Goal: Navigation & Orientation: Find specific page/section

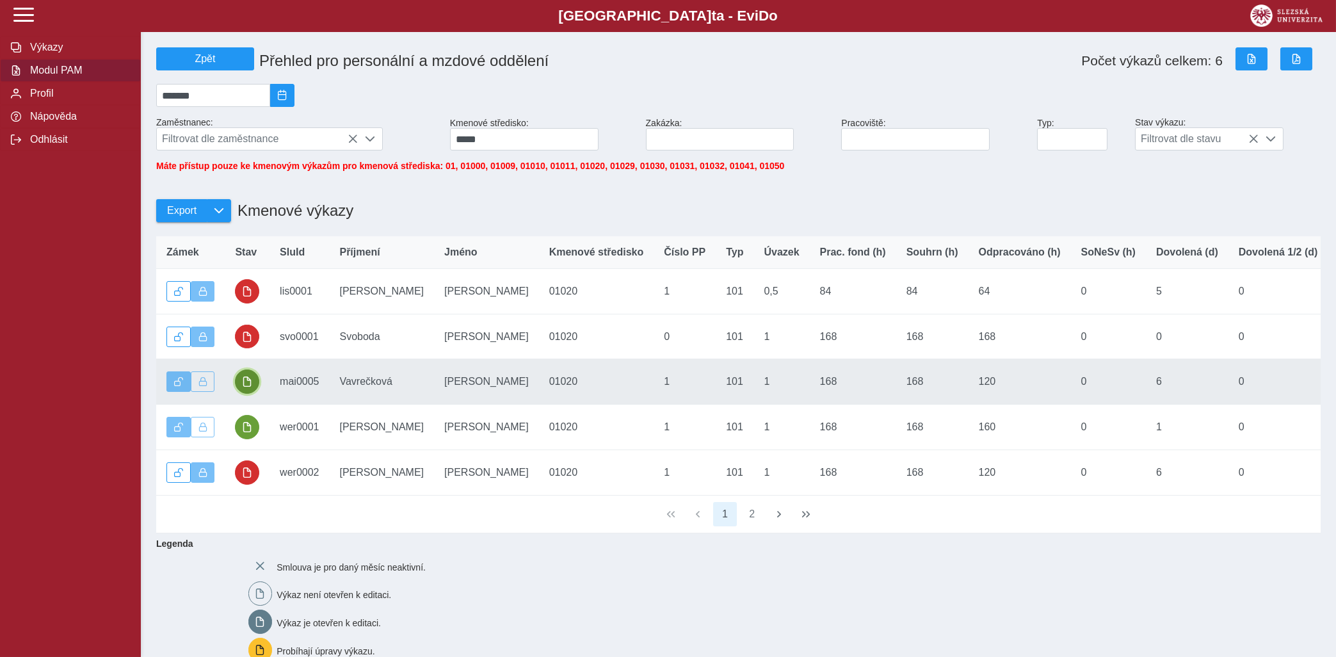
click at [250, 387] on span "button" at bounding box center [247, 381] width 10 height 10
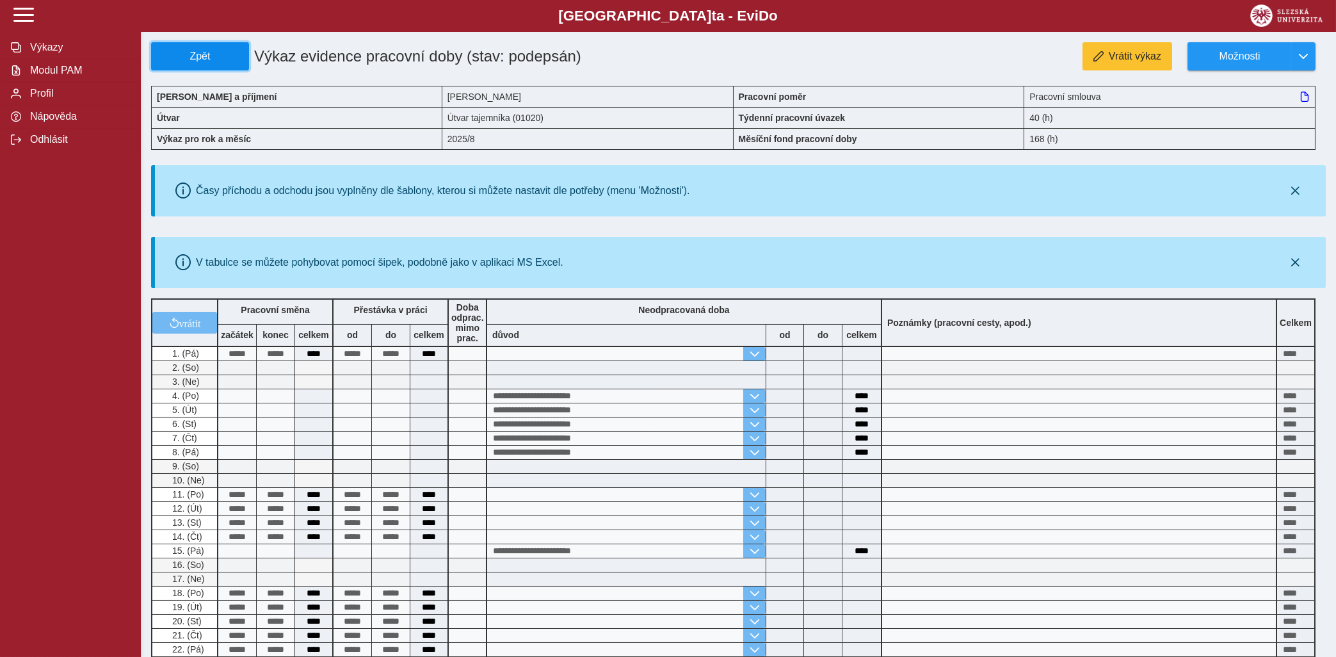
click at [214, 54] on span "Zpět" at bounding box center [200, 57] width 86 height 12
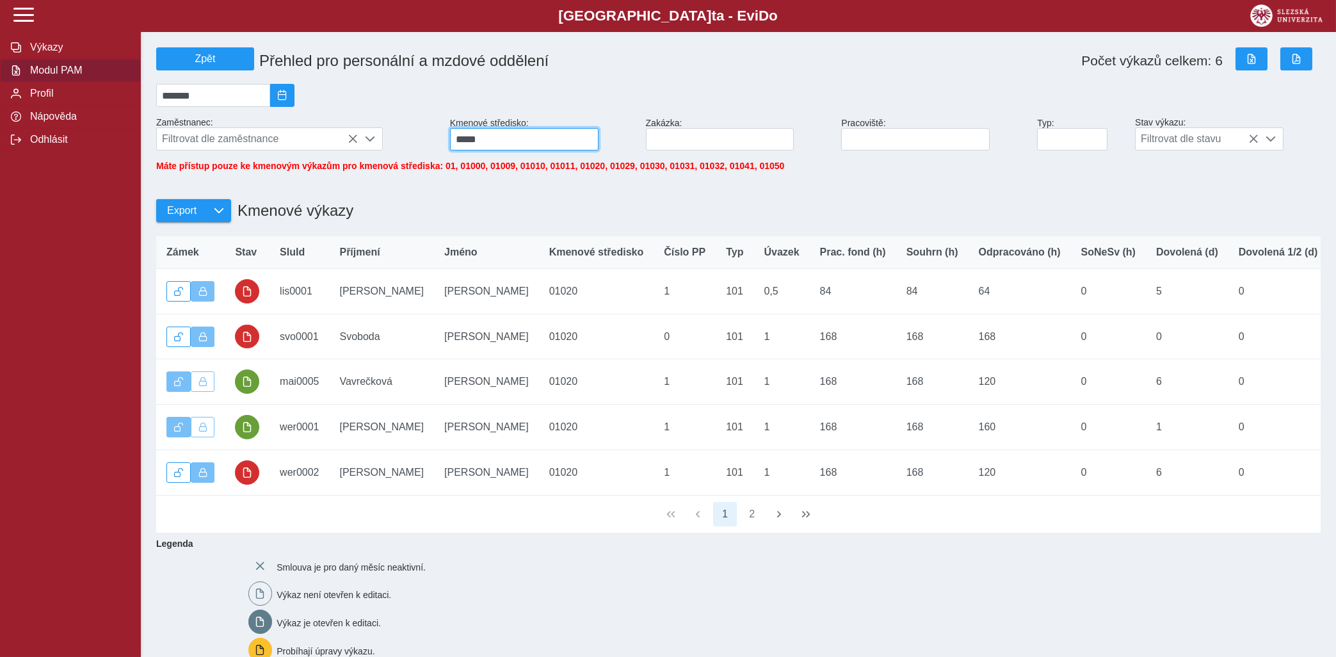
drag, startPoint x: 509, startPoint y: 151, endPoint x: 453, endPoint y: 159, distance: 56.2
click at [453, 150] on input "*****" at bounding box center [524, 139] width 148 height 22
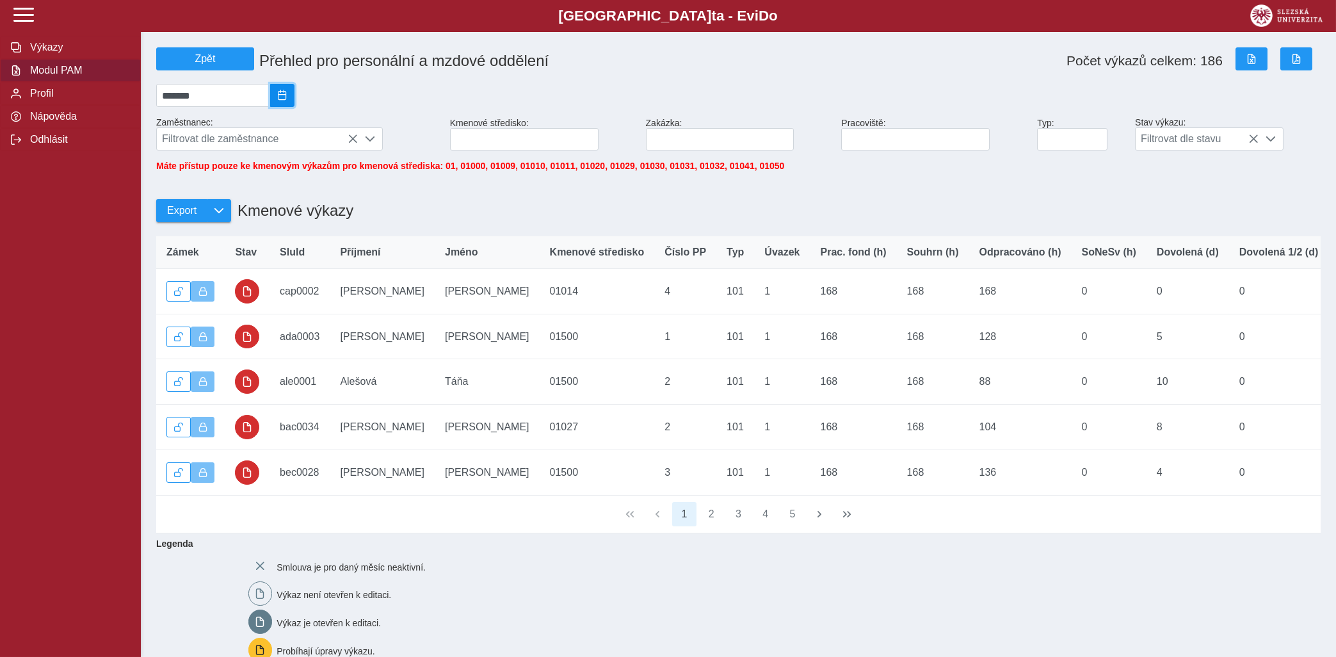
click at [287, 100] on span "2025/08" at bounding box center [282, 95] width 10 height 10
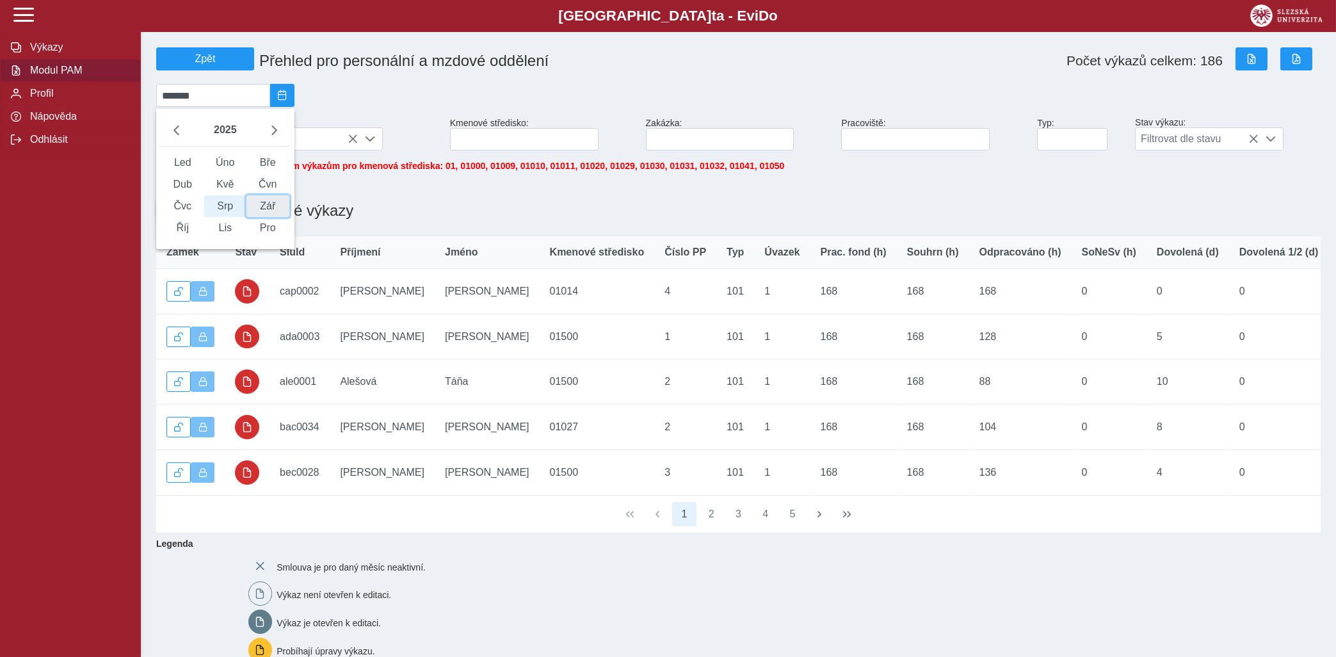
click at [272, 211] on span "Zář" at bounding box center [267, 206] width 43 height 22
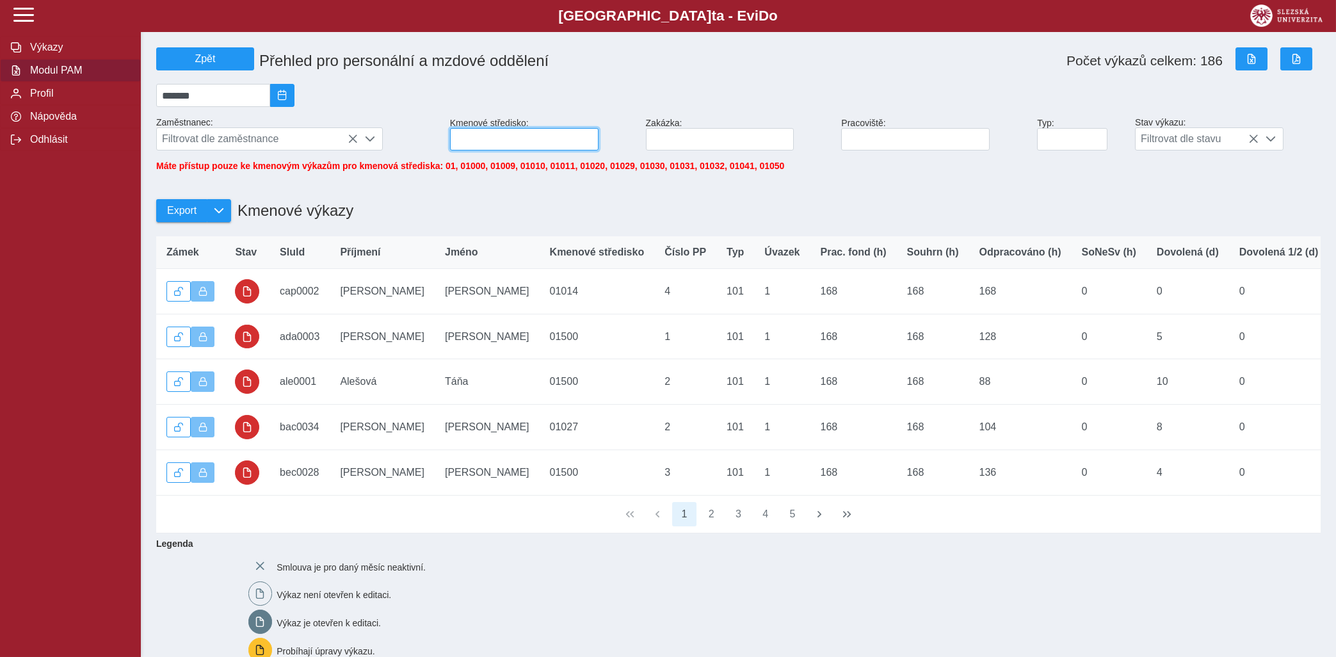
click at [545, 140] on input at bounding box center [524, 139] width 148 height 22
type input "*****"
click at [75, 53] on span "Výkazy" at bounding box center [78, 48] width 104 height 12
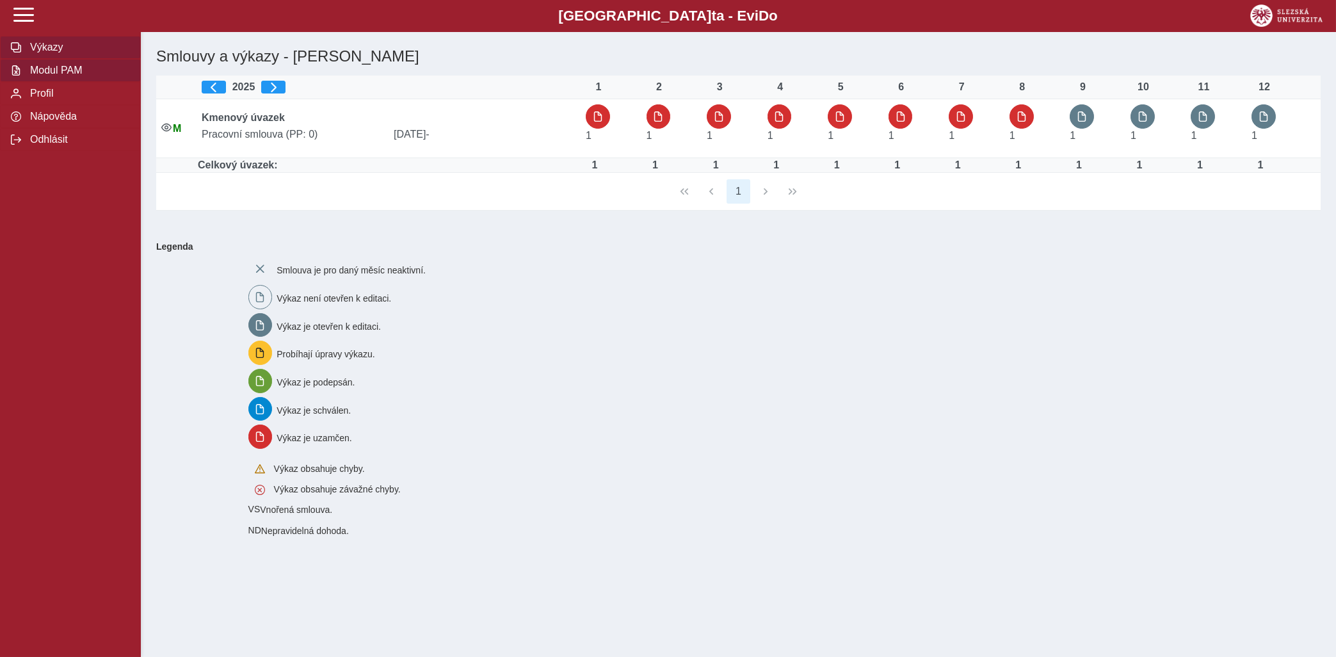
click at [72, 76] on span "Modul PAM" at bounding box center [78, 71] width 104 height 12
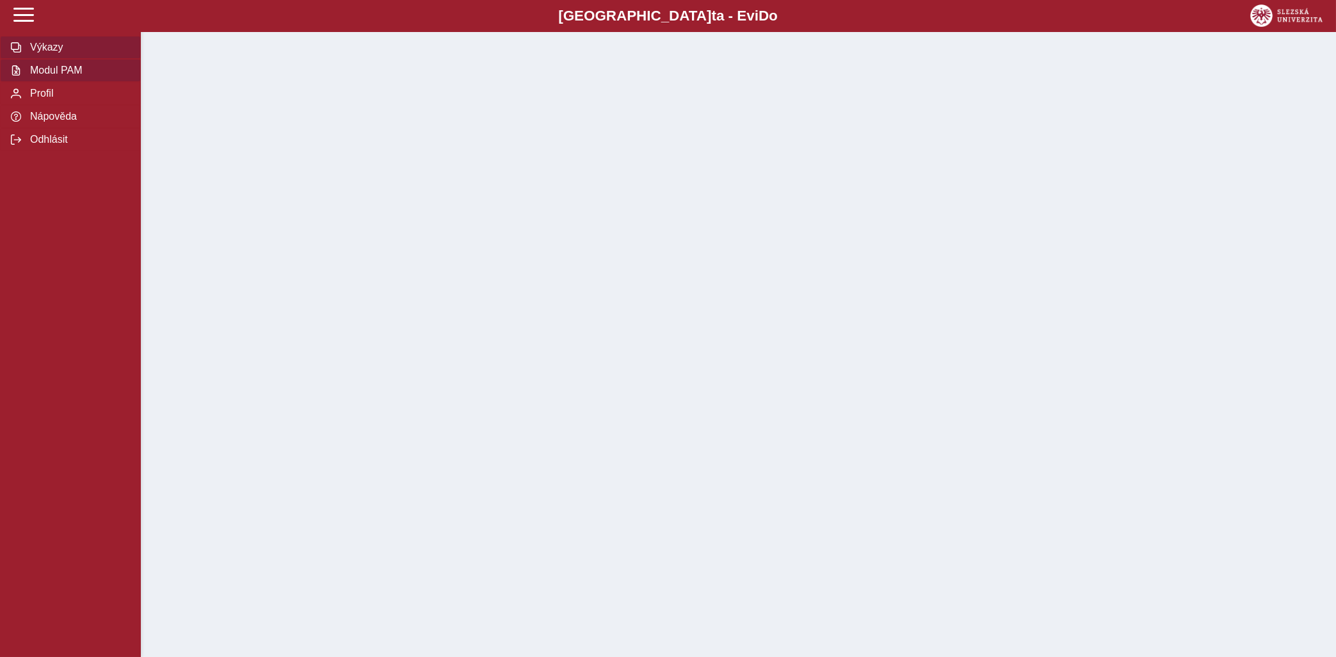
click at [82, 53] on span "Výkazy" at bounding box center [78, 48] width 104 height 12
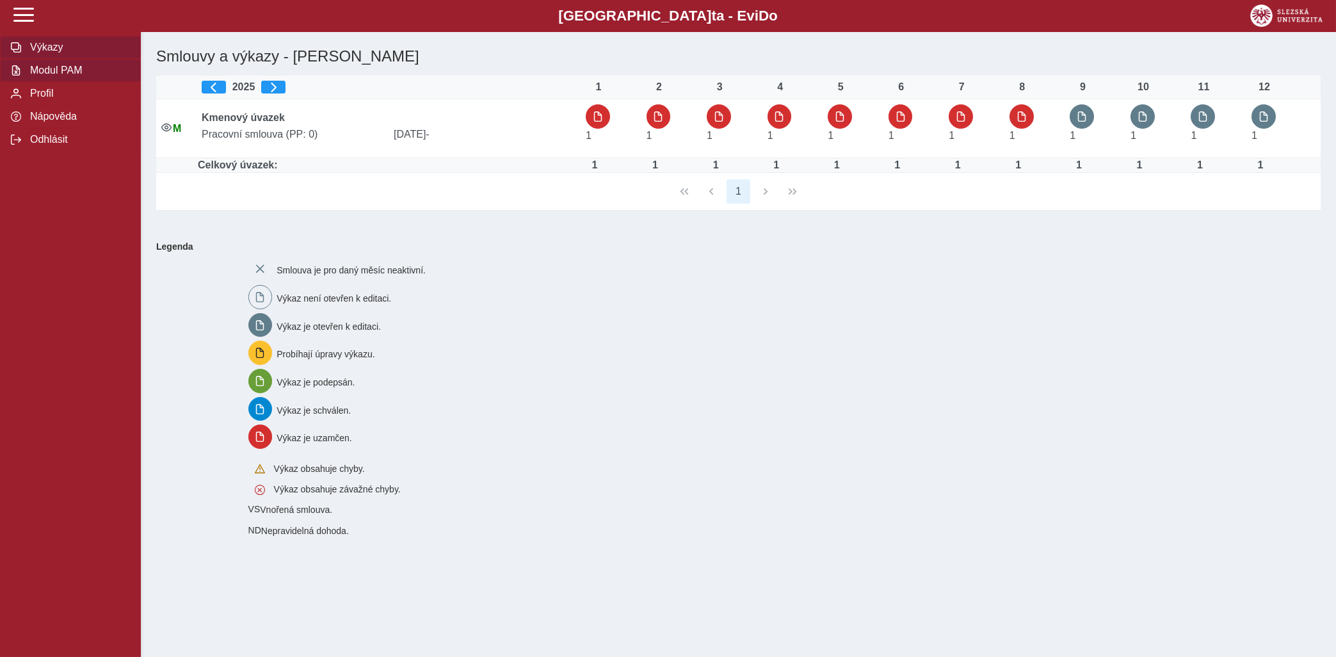
click at [38, 76] on span "Modul PAM" at bounding box center [78, 71] width 104 height 12
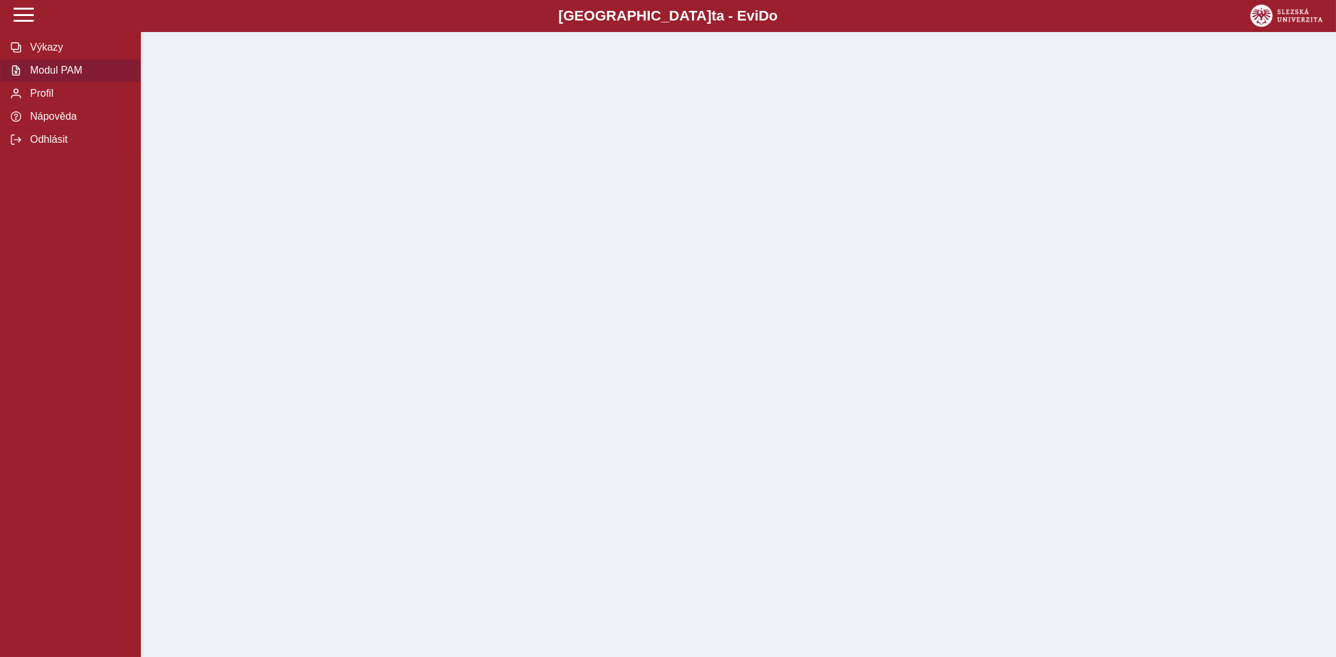
click at [42, 76] on span "Modul PAM" at bounding box center [78, 71] width 104 height 12
click at [44, 53] on span "Výkazy" at bounding box center [78, 48] width 104 height 12
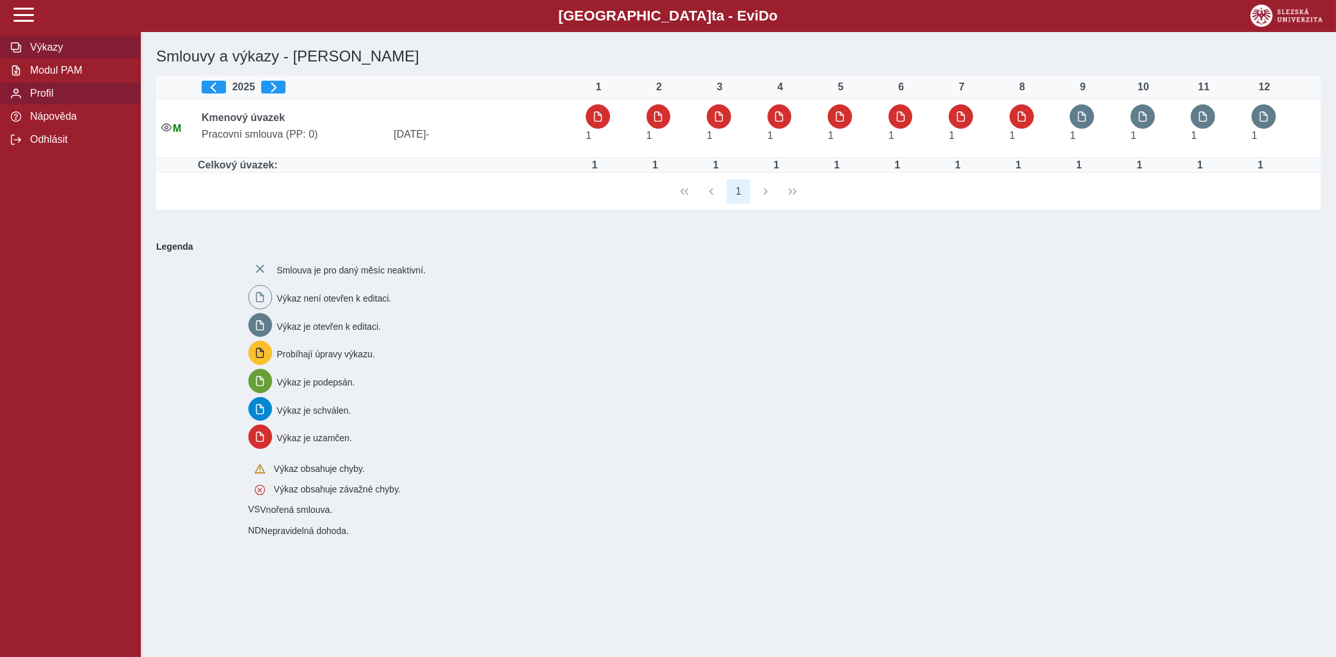
click at [76, 99] on span "Profil" at bounding box center [78, 94] width 104 height 12
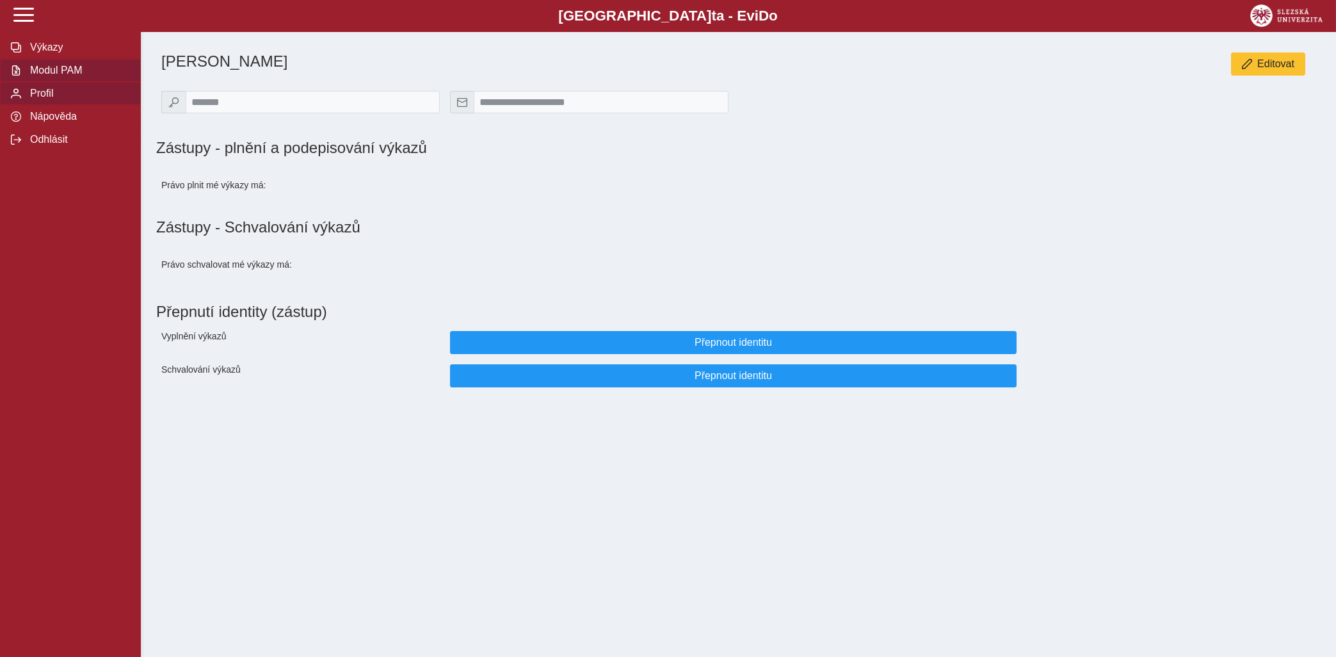
click at [72, 76] on span "Modul PAM" at bounding box center [78, 71] width 104 height 12
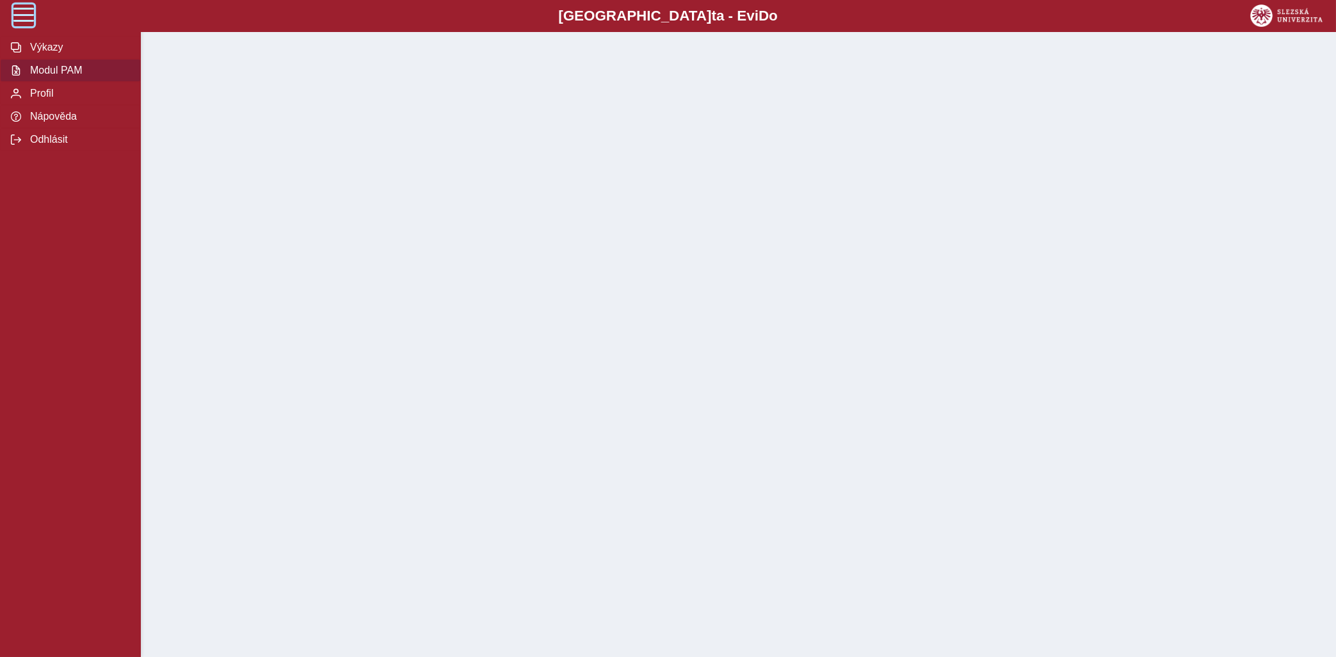
click at [22, 13] on span at bounding box center [23, 14] width 20 height 20
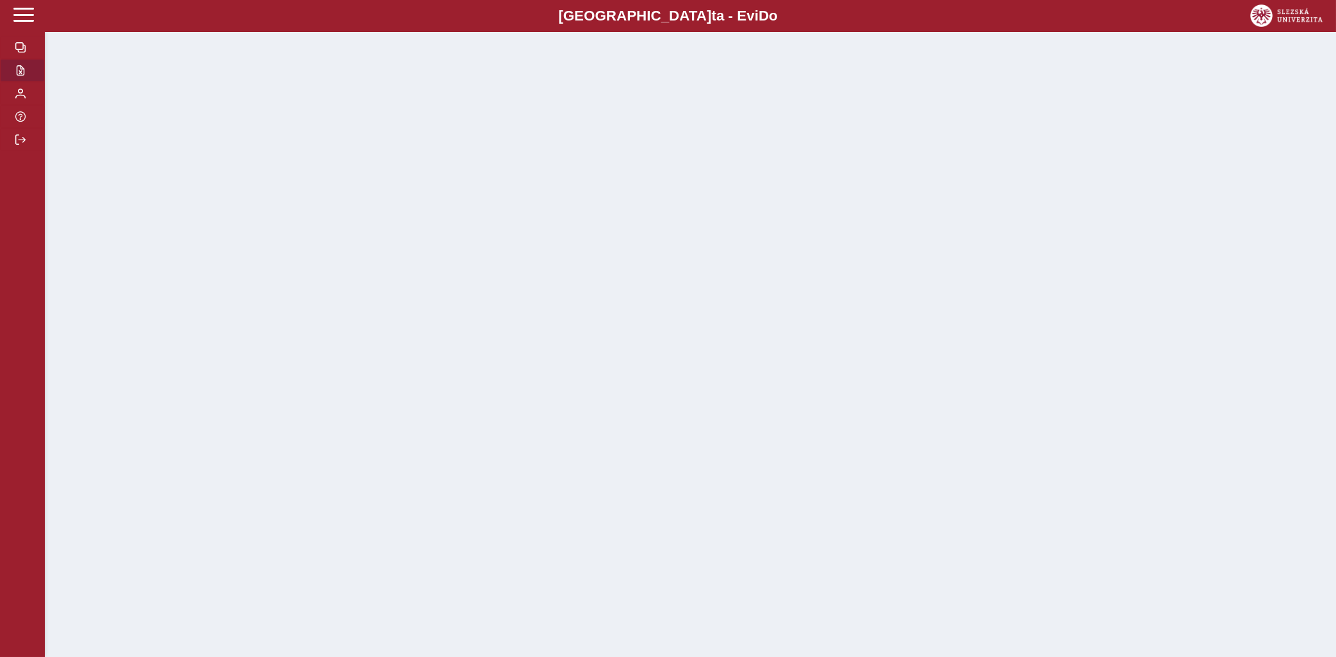
click at [29, 82] on button "button" at bounding box center [22, 70] width 45 height 23
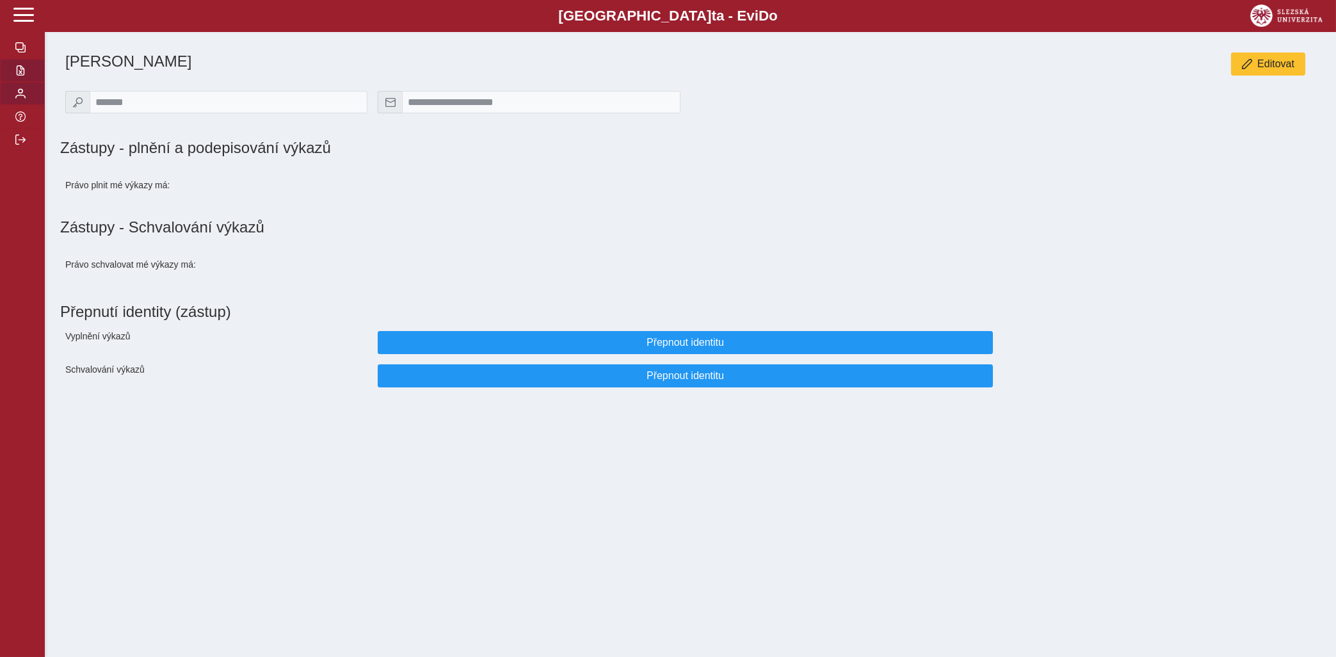
click at [25, 76] on span "button" at bounding box center [20, 70] width 10 height 10
